Goal: Task Accomplishment & Management: Manage account settings

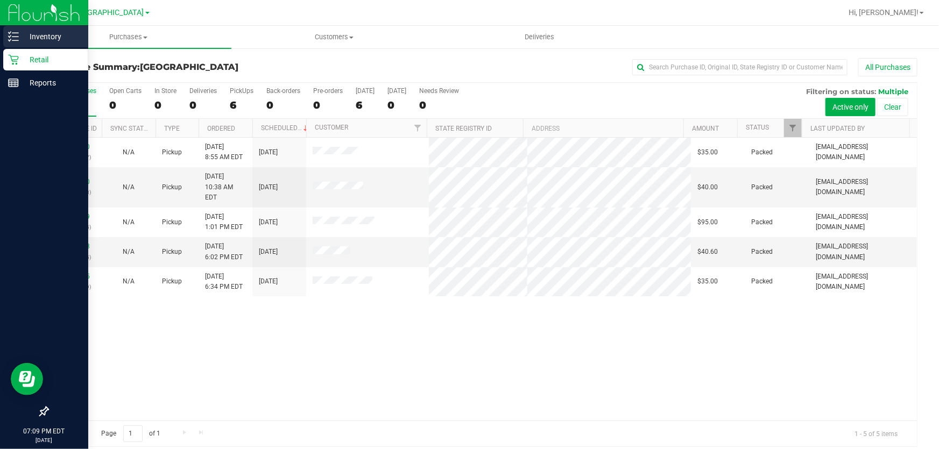
click at [60, 43] on p "Inventory" at bounding box center [51, 36] width 65 height 13
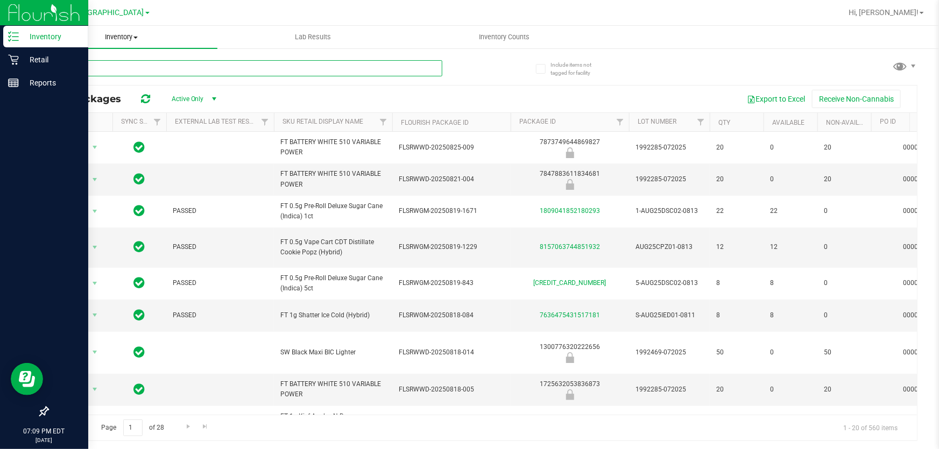
click at [135, 70] on input "text" at bounding box center [244, 68] width 395 height 16
type input "1511371963413723"
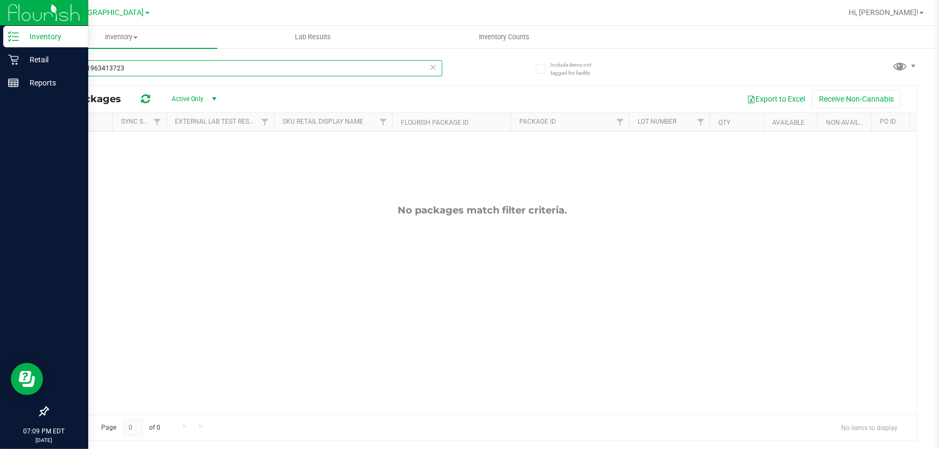
drag, startPoint x: 151, startPoint y: 74, endPoint x: 0, endPoint y: 24, distance: 158.6
click at [0, 26] on div "Inventory Retail Reports 07:09 PM EDT [DATE] 08/26 [GEOGRAPHIC_DATA] WC Hi, [PE…" at bounding box center [469, 224] width 939 height 449
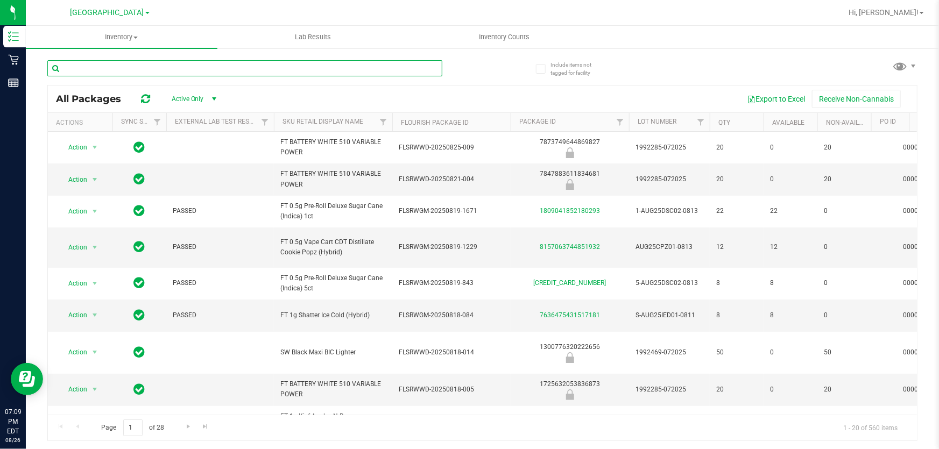
click at [138, 75] on input "text" at bounding box center [244, 68] width 395 height 16
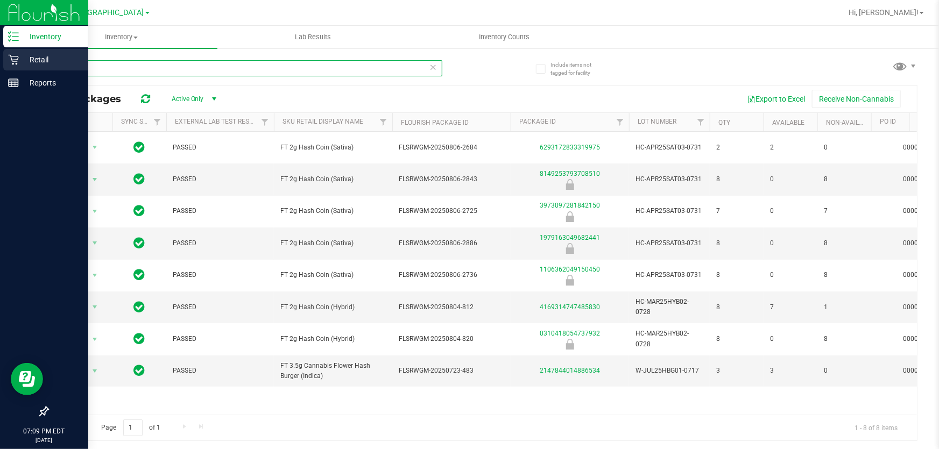
type input "hash"
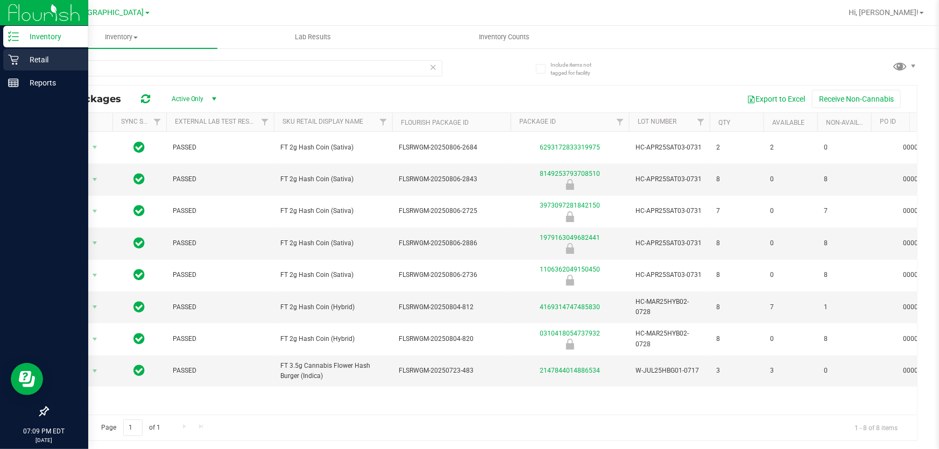
click at [22, 64] on p "Retail" at bounding box center [51, 59] width 65 height 13
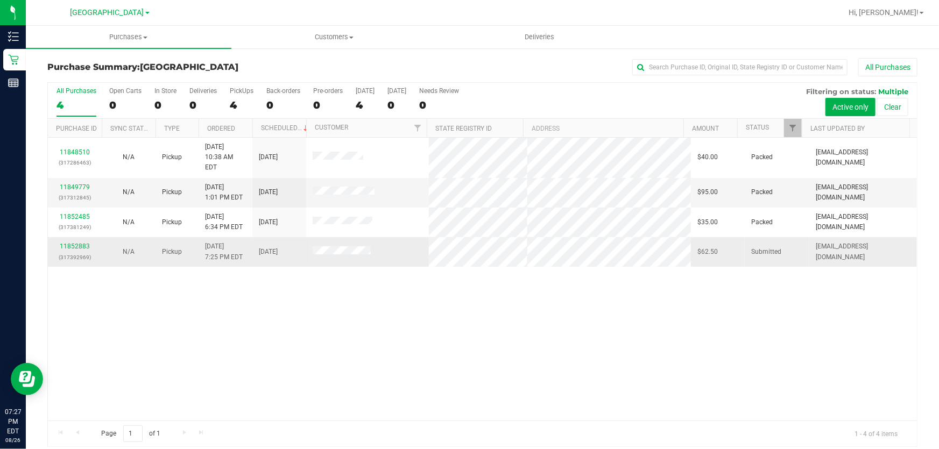
click at [71, 252] on p "(317392969)" at bounding box center [74, 257] width 41 height 10
click at [71, 243] on link "11852883" at bounding box center [75, 247] width 30 height 8
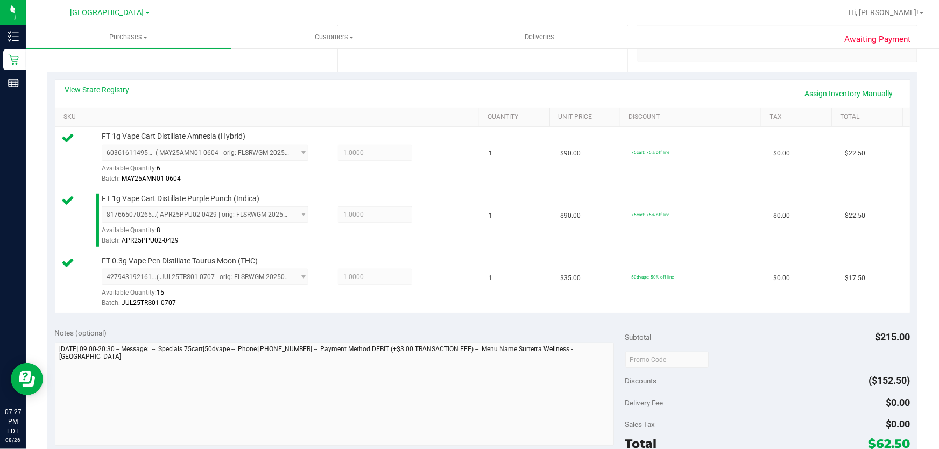
scroll to position [293, 0]
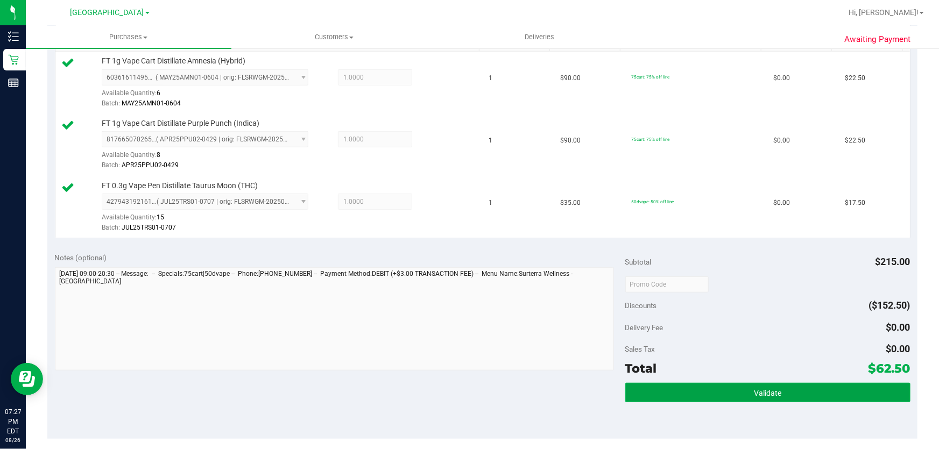
click at [820, 393] on button "Validate" at bounding box center [767, 392] width 285 height 19
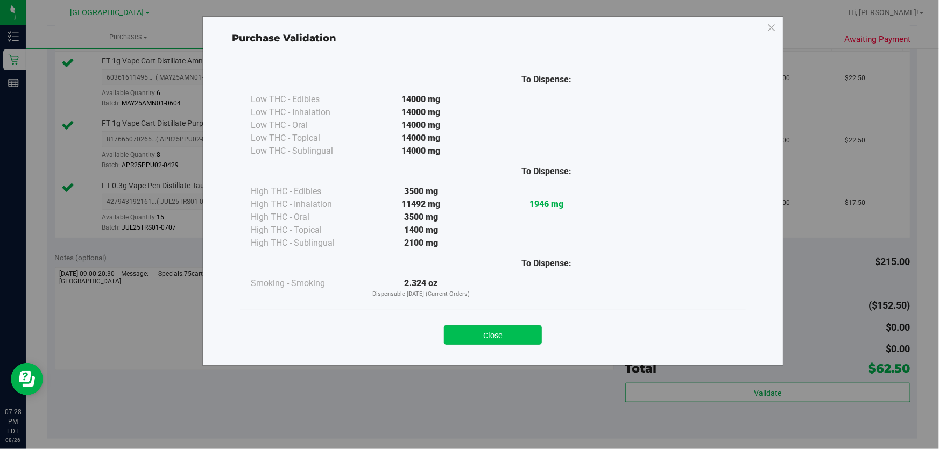
click at [540, 335] on button "Close" at bounding box center [493, 335] width 98 height 19
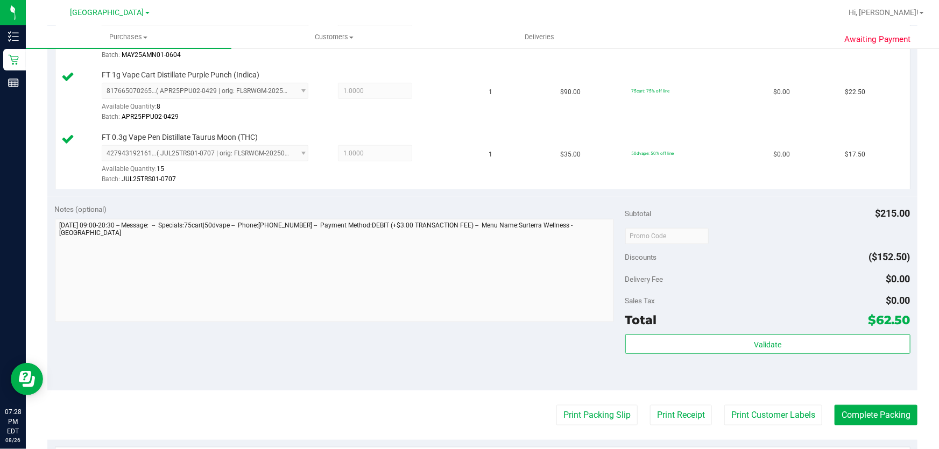
scroll to position [440, 0]
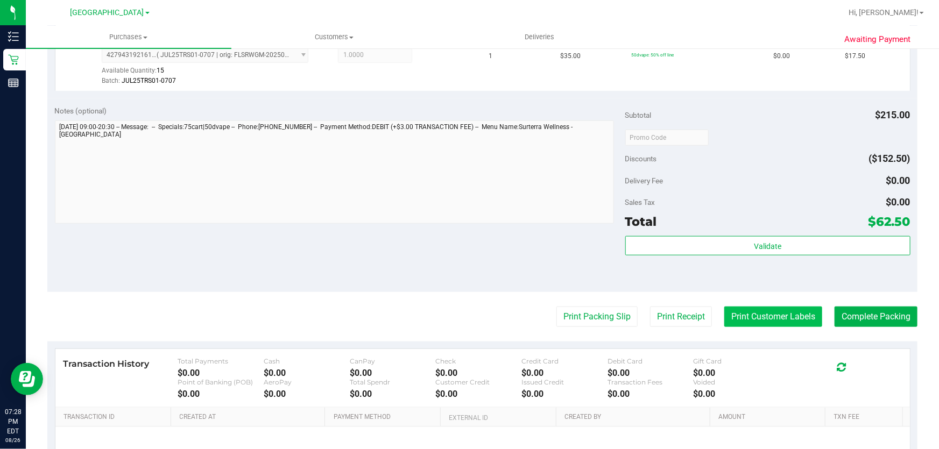
click at [800, 323] on button "Print Customer Labels" at bounding box center [773, 317] width 98 height 20
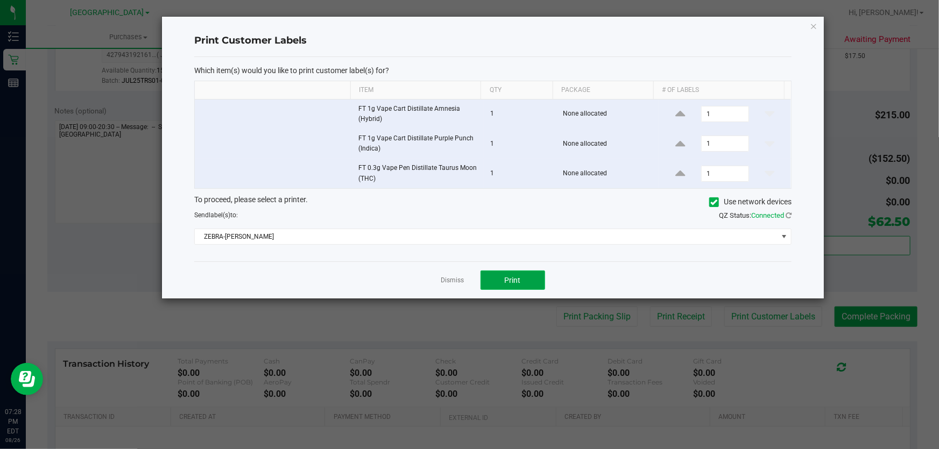
click at [502, 285] on button "Print" at bounding box center [513, 280] width 65 height 19
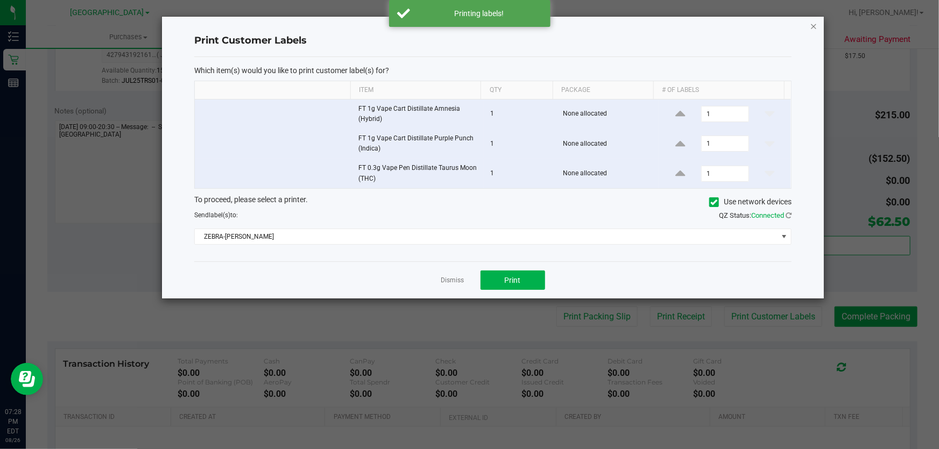
click at [814, 28] on icon "button" at bounding box center [814, 25] width 8 height 13
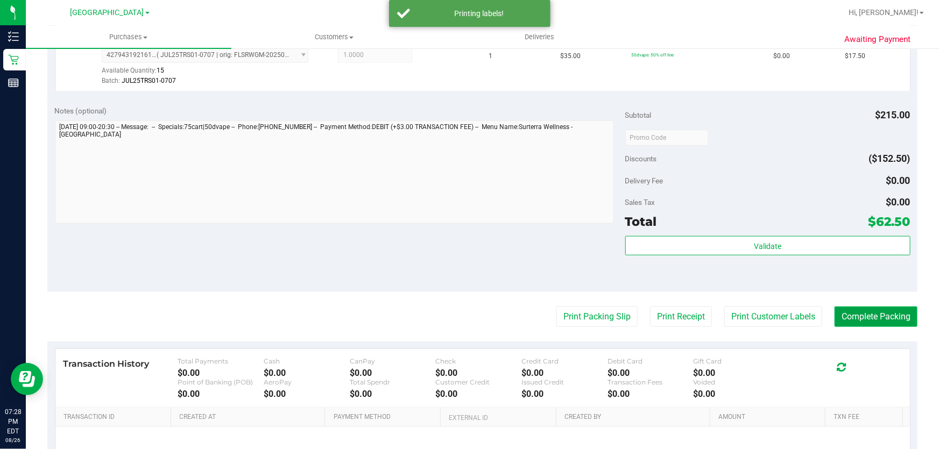
click at [875, 323] on button "Complete Packing" at bounding box center [876, 317] width 83 height 20
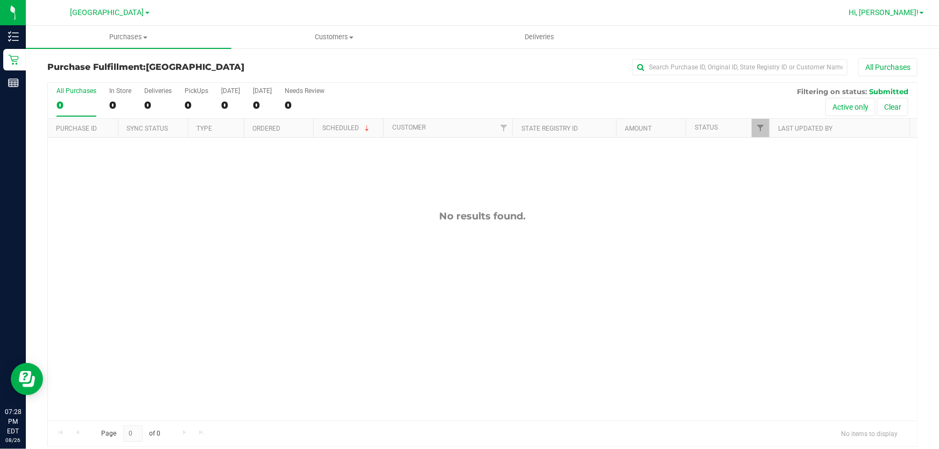
click at [911, 14] on span "Hi, [PERSON_NAME]!" at bounding box center [884, 12] width 70 height 9
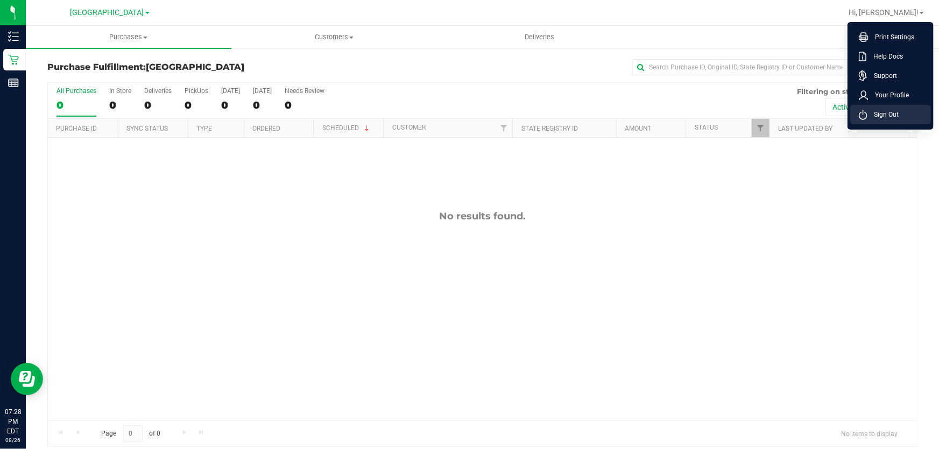
click at [898, 121] on li "Sign Out" at bounding box center [890, 114] width 81 height 19
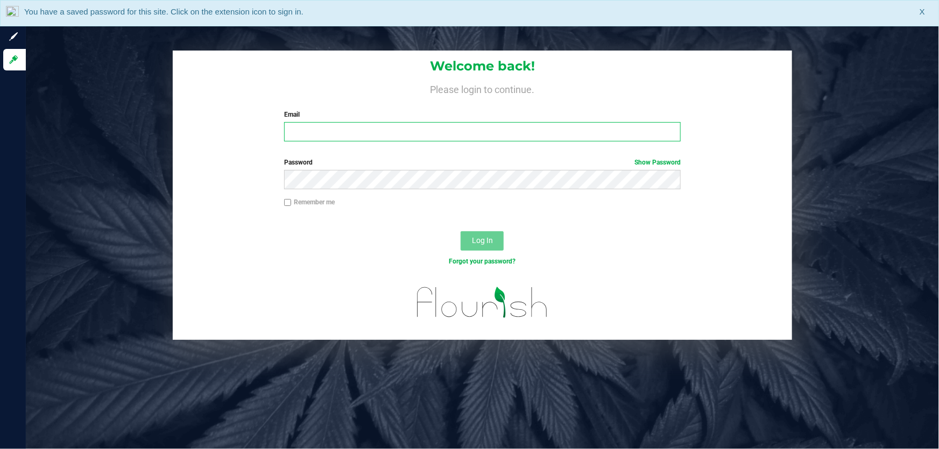
click at [441, 132] on input "Email" at bounding box center [482, 131] width 397 height 19
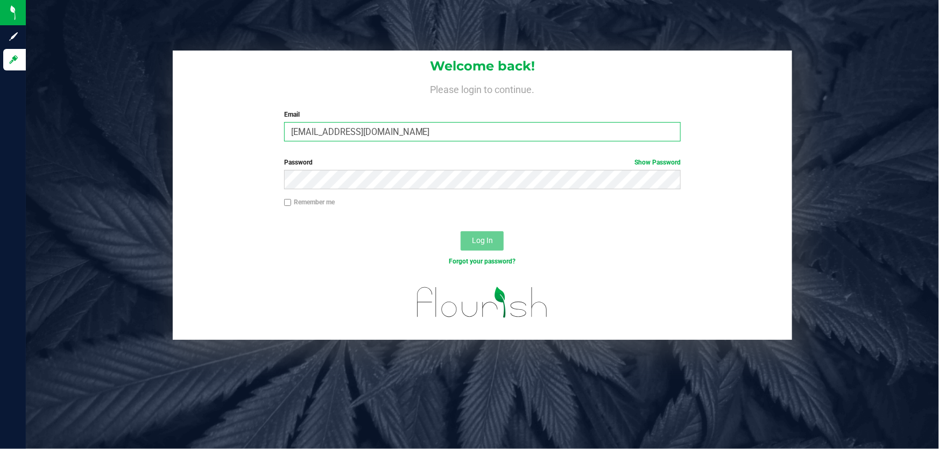
type input "[EMAIL_ADDRESS][DOMAIN_NAME]"
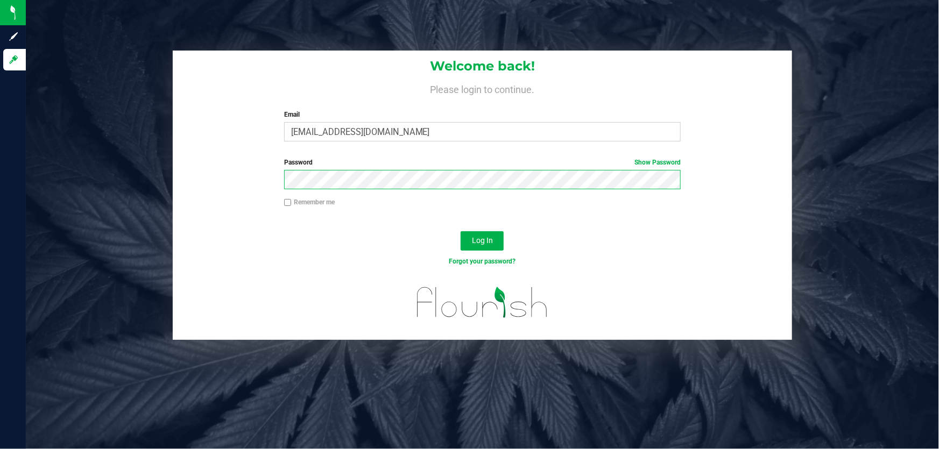
click at [461, 231] on button "Log In" at bounding box center [482, 240] width 43 height 19
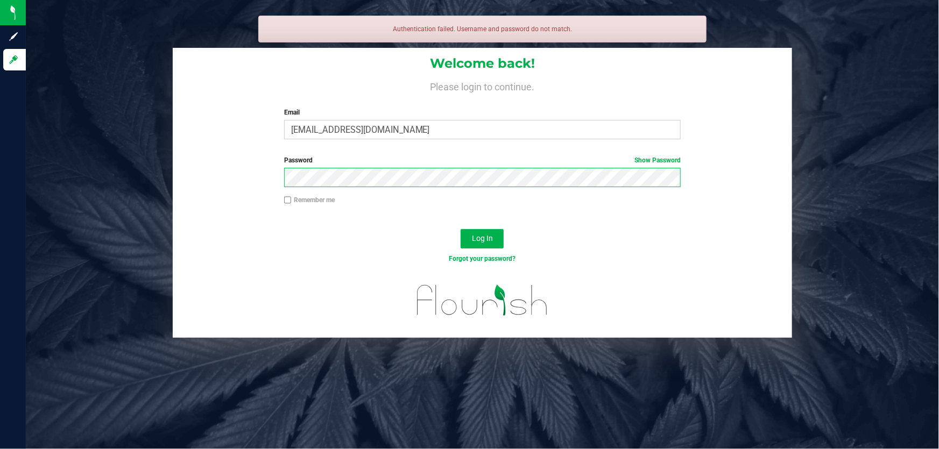
click at [461, 229] on button "Log In" at bounding box center [482, 238] width 43 height 19
